Goal: Contribute content

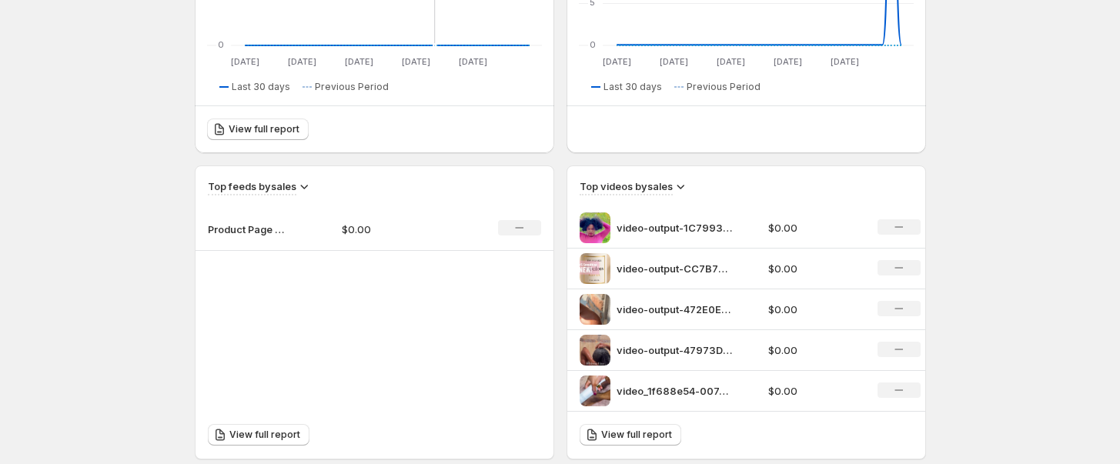
scroll to position [427, 0]
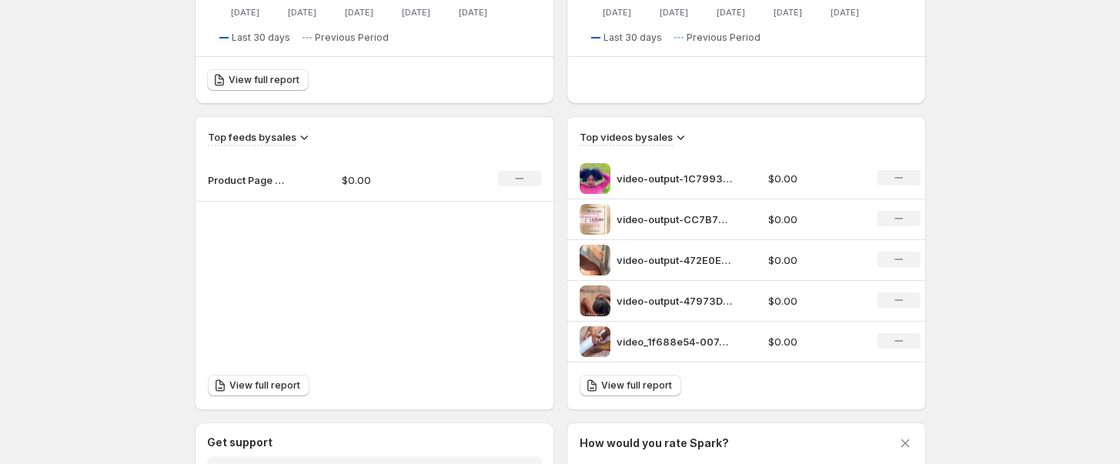
click at [233, 177] on p "Product Page Slider" at bounding box center [246, 179] width 77 height 15
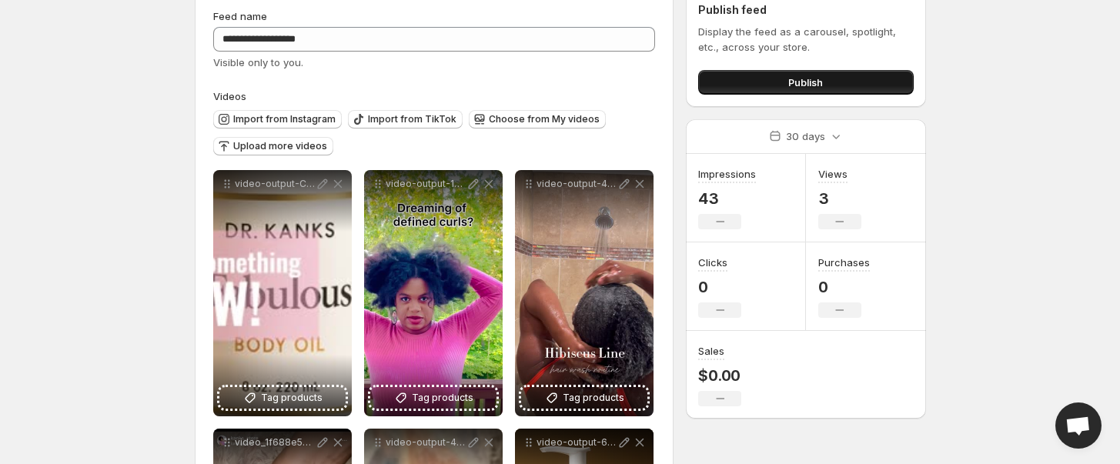
scroll to position [85, 0]
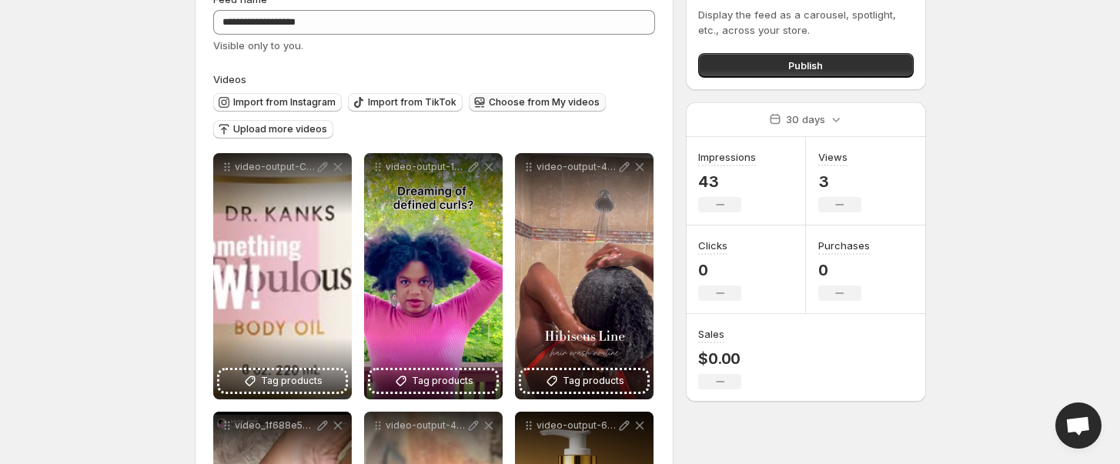
click at [517, 102] on span "Choose from My videos" at bounding box center [544, 102] width 111 height 12
click at [283, 127] on span "Upload more videos" at bounding box center [280, 129] width 94 height 12
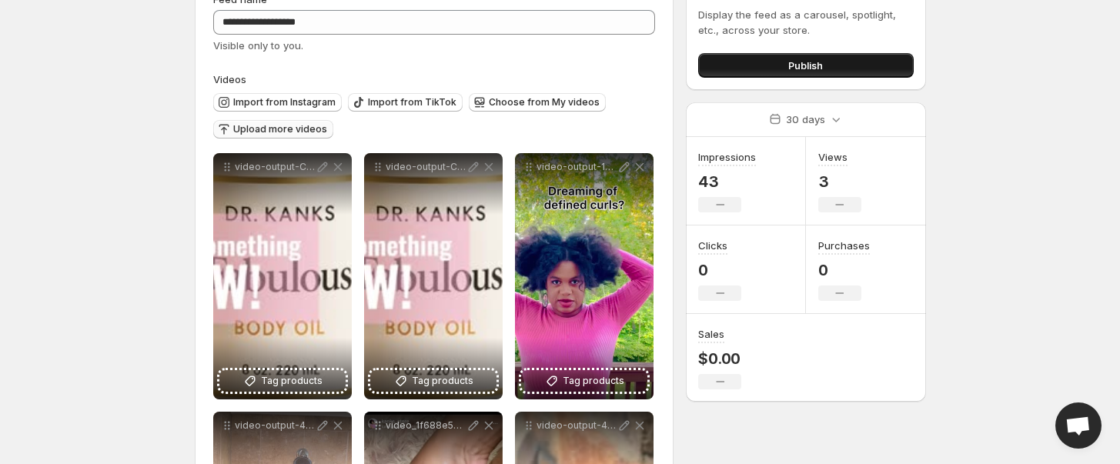
click at [765, 62] on button "Publish" at bounding box center [805, 65] width 215 height 25
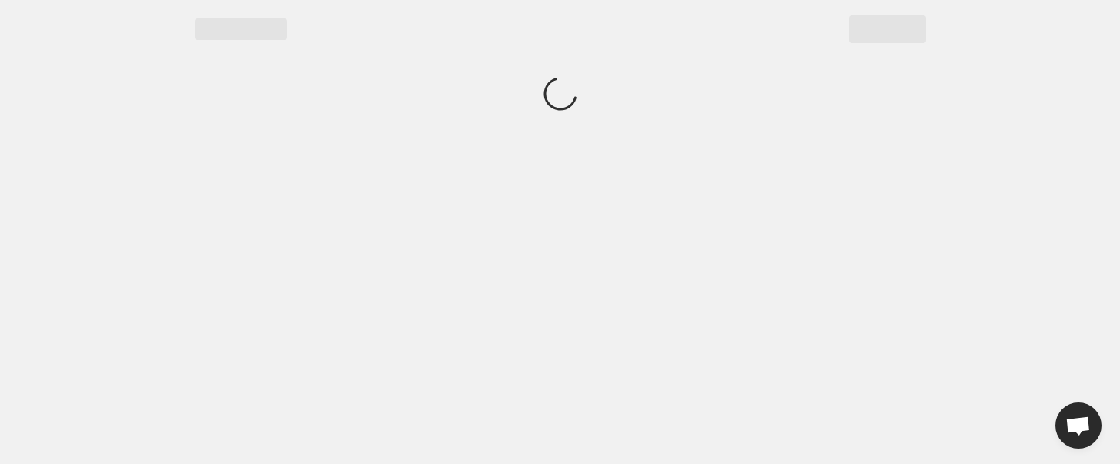
scroll to position [0, 0]
